Goal: Information Seeking & Learning: Learn about a topic

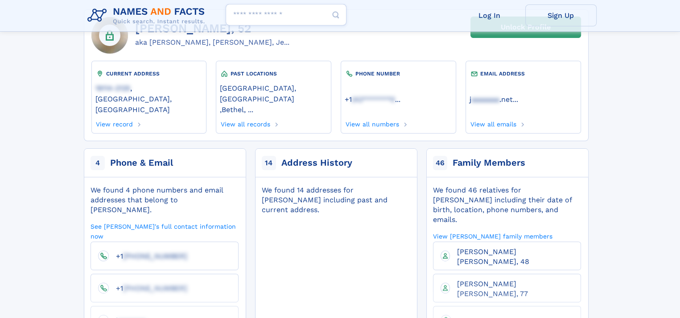
scroll to position [89, 0]
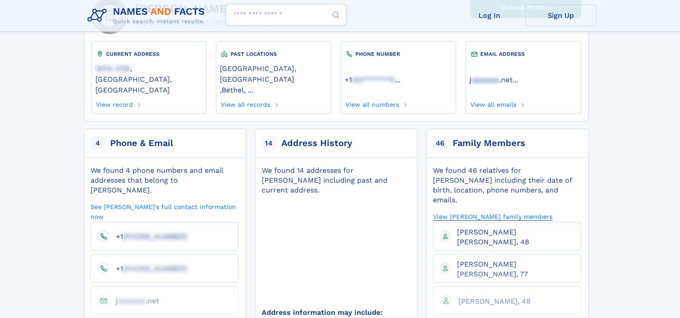
click at [534, 212] on link "View [PERSON_NAME] family members" at bounding box center [493, 216] width 120 height 8
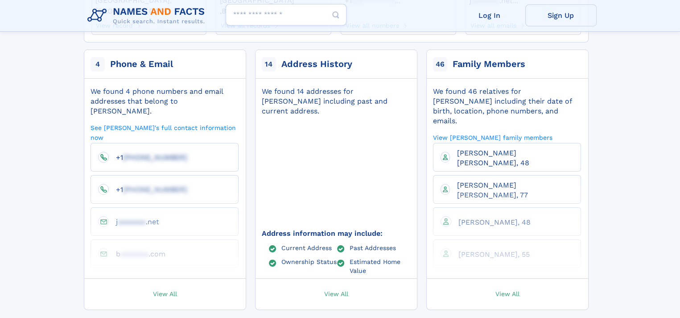
scroll to position [178, 0]
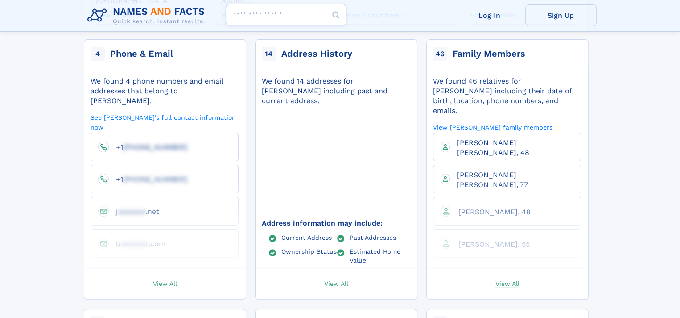
click at [512, 279] on span "View All" at bounding box center [507, 283] width 24 height 8
